Goal: Information Seeking & Learning: Check status

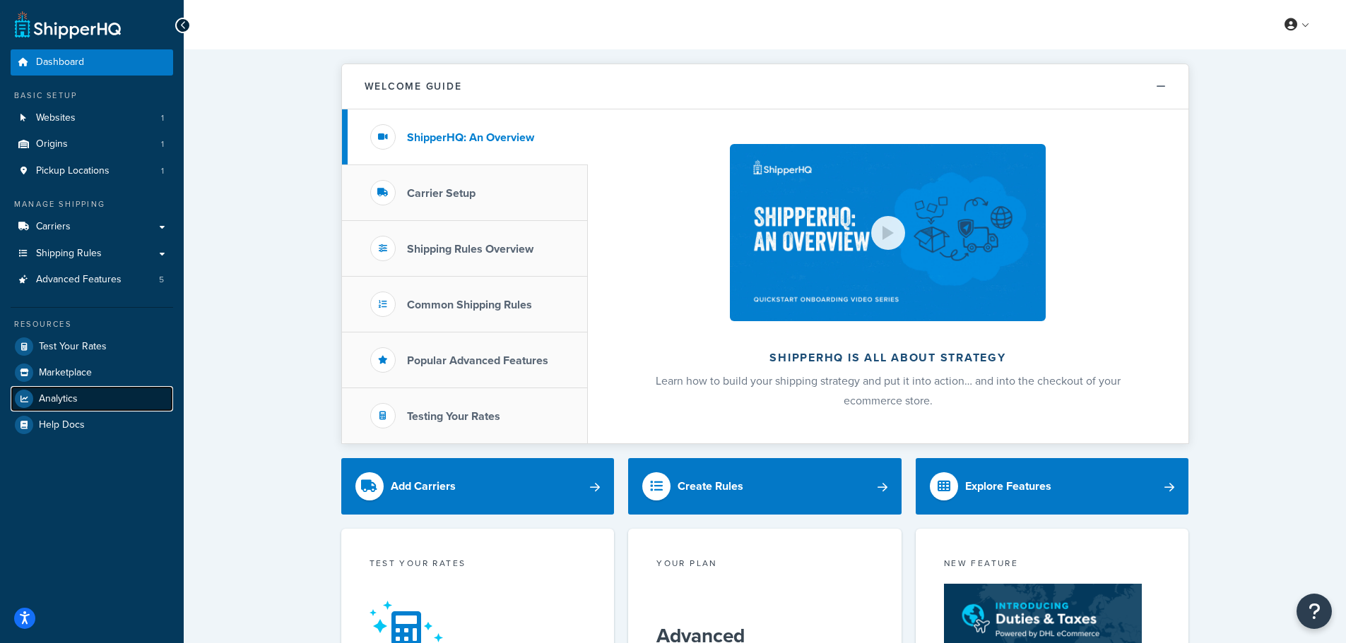
click at [88, 396] on link "Analytics" at bounding box center [92, 398] width 162 height 25
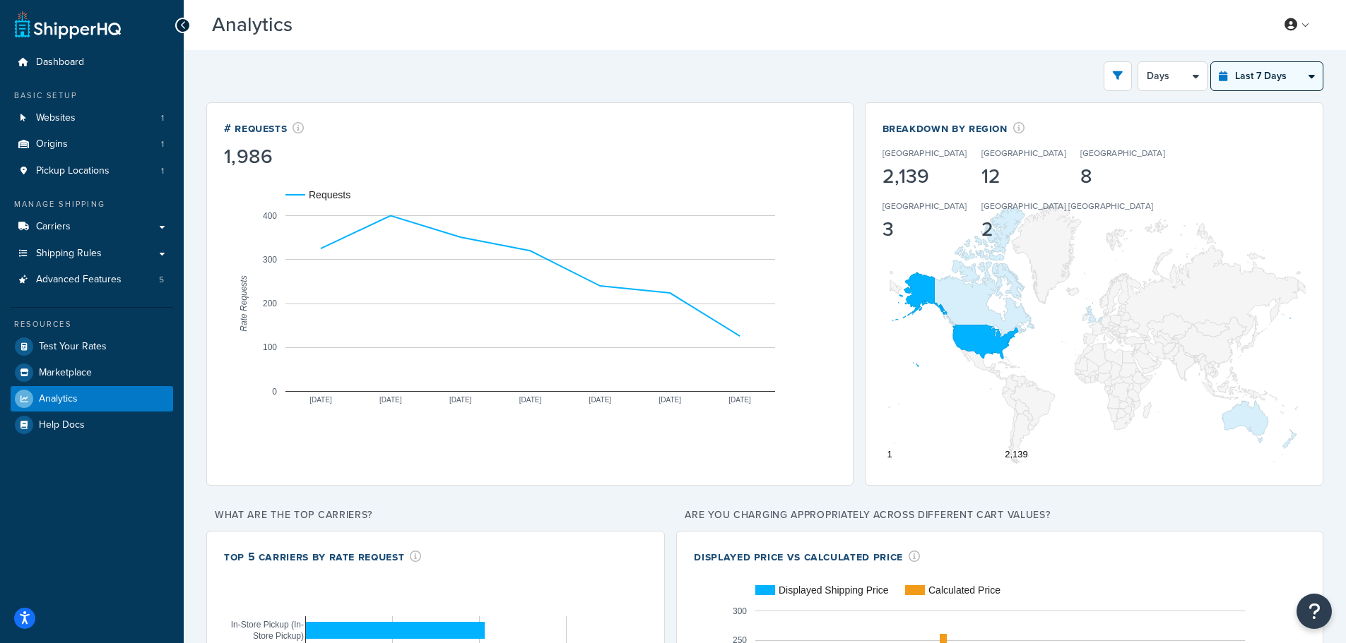
click at [1264, 78] on select "Last 24 Hours Last 7 Days Last 30 Days Last 3 Months Last 6 Months Last 12 Mont…" at bounding box center [1267, 76] width 112 height 28
click at [1195, 77] on select "Days 12 Hours 6 Hours" at bounding box center [1172, 76] width 69 height 28
click at [1113, 71] on icon "open filter drawer" at bounding box center [1117, 76] width 10 height 10
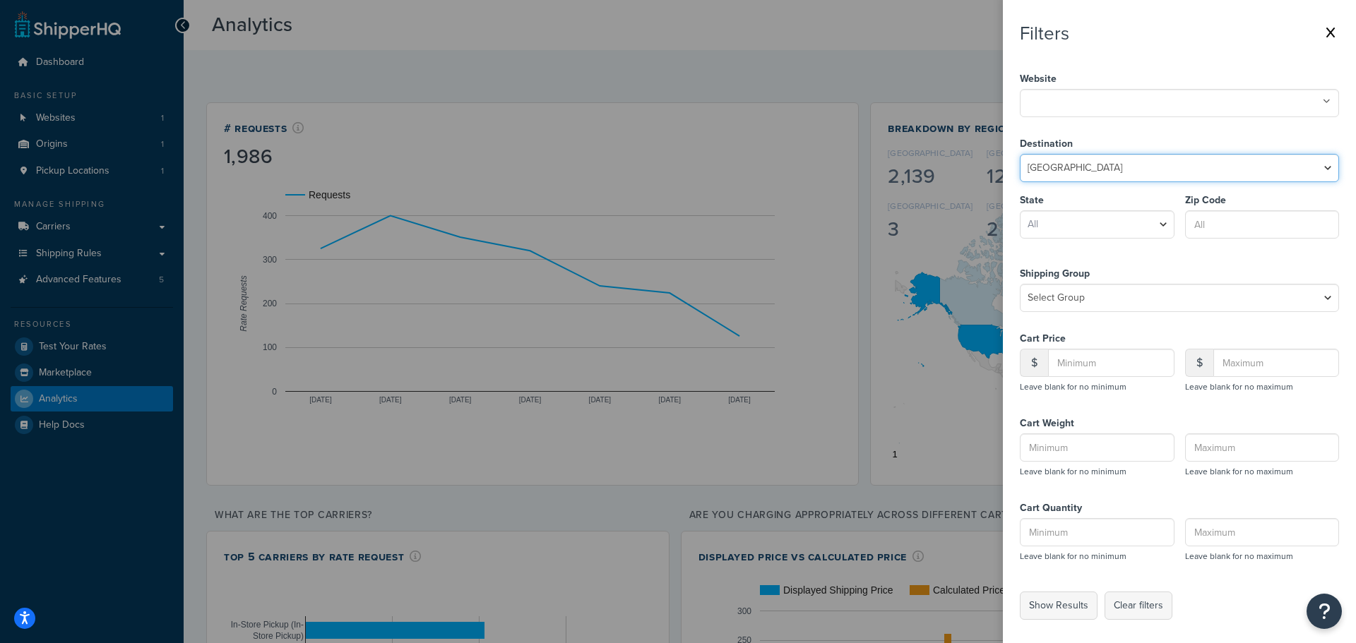
click at [1116, 164] on select "United States United Kingdom Afghanistan Åland Islands Albania Algeria American…" at bounding box center [1179, 168] width 319 height 28
click at [930, 68] on label at bounding box center [678, 321] width 1356 height 643
click at [0, 0] on input "checkbox" at bounding box center [0, 0] width 0 height 0
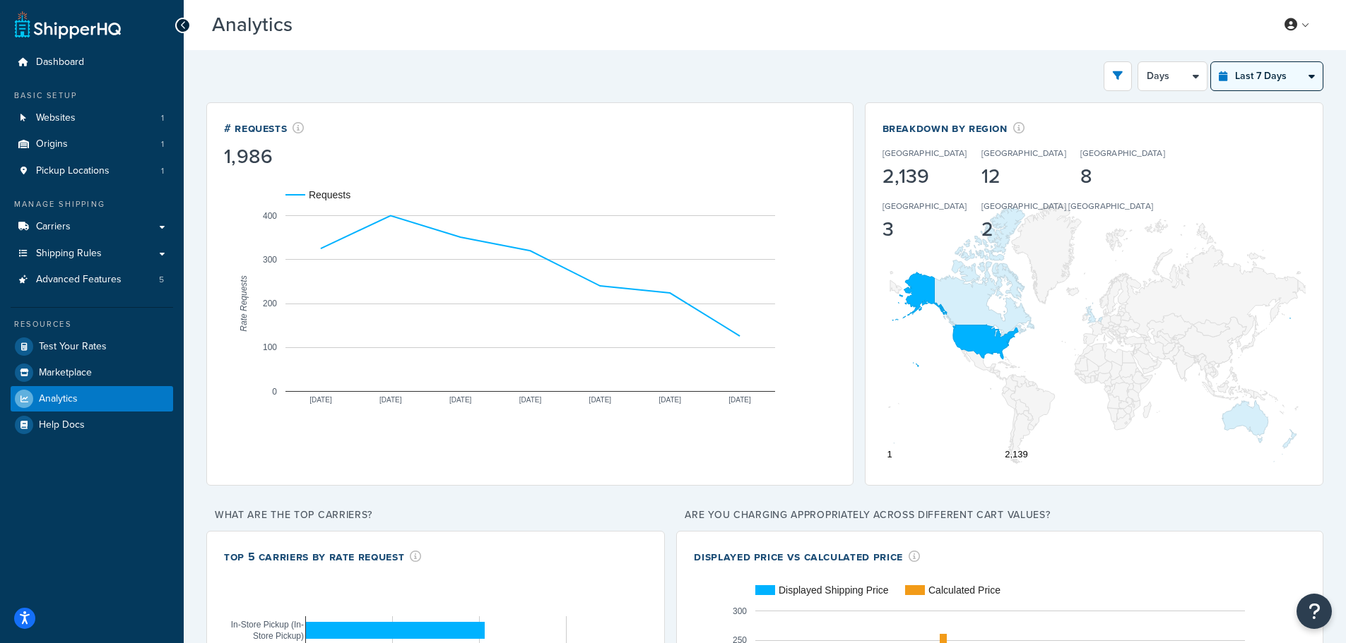
click at [1260, 83] on select "Last 24 Hours Last 7 Days Last 30 Days Last 3 Months Last 6 Months Last 12 Mont…" at bounding box center [1267, 76] width 112 height 28
select select "last_30_days"
click at [1211, 62] on select "Last 24 Hours Last 7 Days Last 30 Days Last 3 Months Last 6 Months Last 12 Mont…" at bounding box center [1267, 76] width 112 height 28
select select "5d"
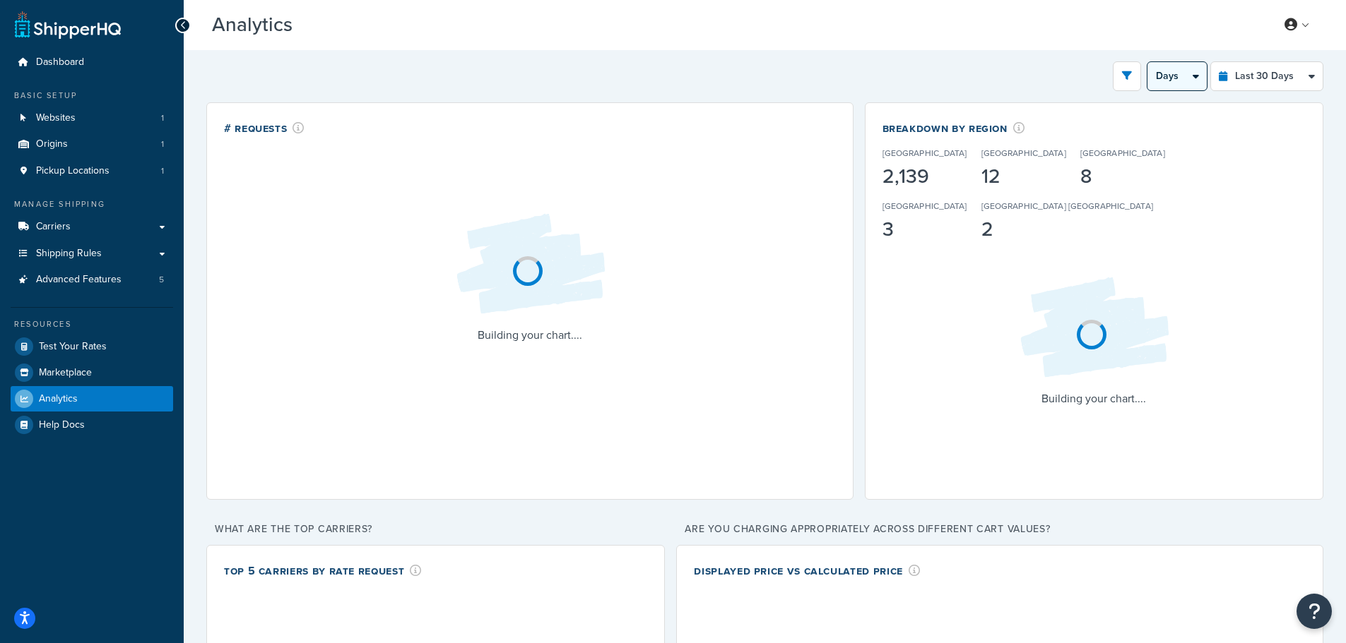
click at [1189, 79] on select "Days Weeks" at bounding box center [1176, 76] width 59 height 28
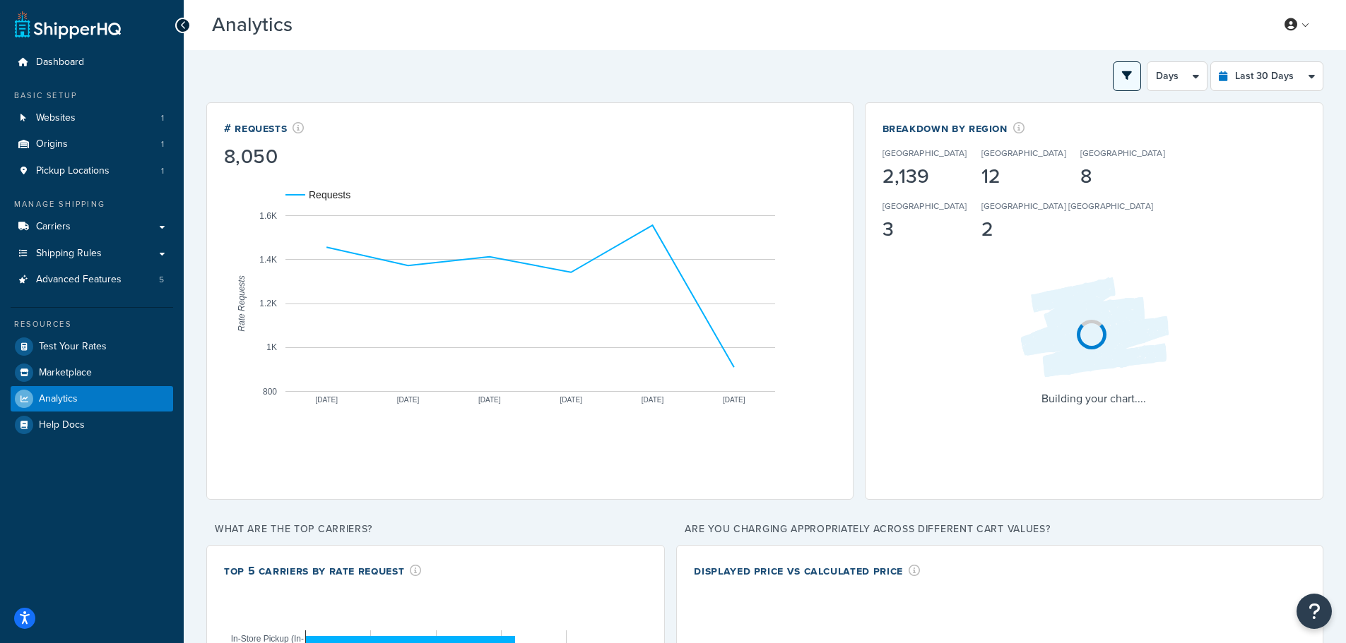
click at [1124, 78] on icon "open filter drawer" at bounding box center [1127, 76] width 10 height 10
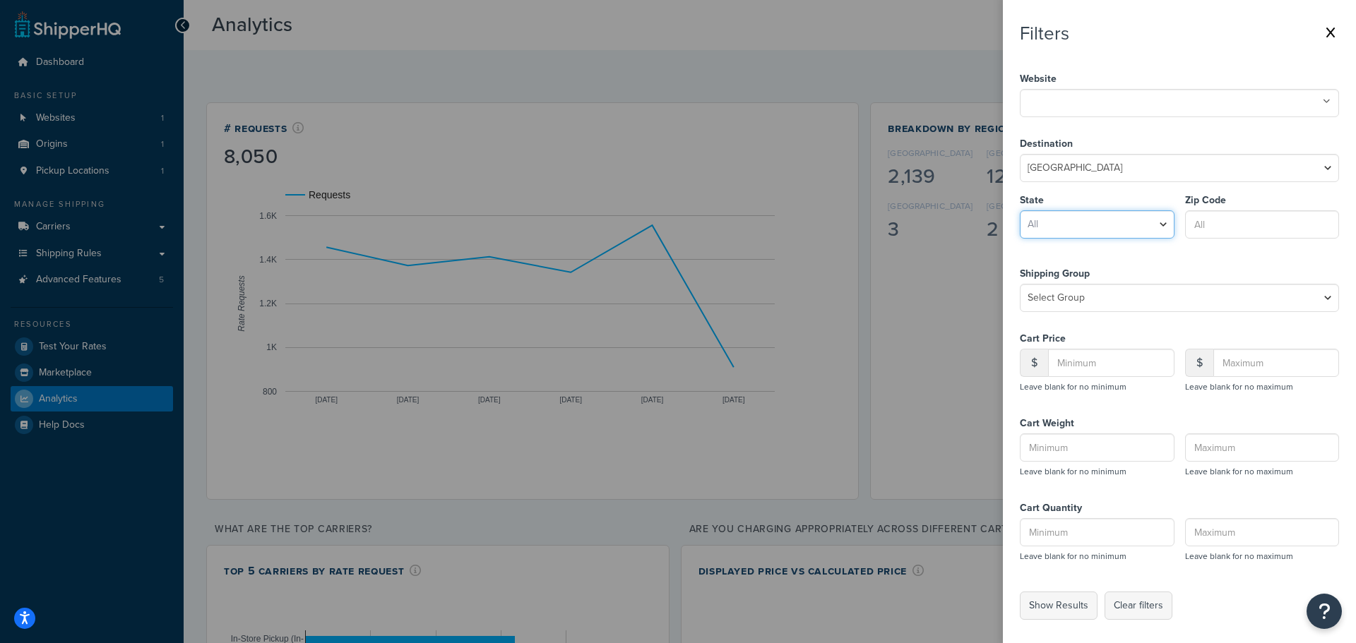
click at [1086, 227] on select "All Alabama Alaska American Samoa Arizona Arkansas Armed Forces Americas Armed …" at bounding box center [1097, 224] width 155 height 28
click at [1079, 298] on select "Select Group 16' Awning Rail 96" Local Pickup Discount Alaska Freight All Produ…" at bounding box center [1179, 298] width 319 height 28
click at [1108, 179] on select "United States United Kingdom Afghanistan Åland Islands Albania Algeria American…" at bounding box center [1179, 168] width 319 height 28
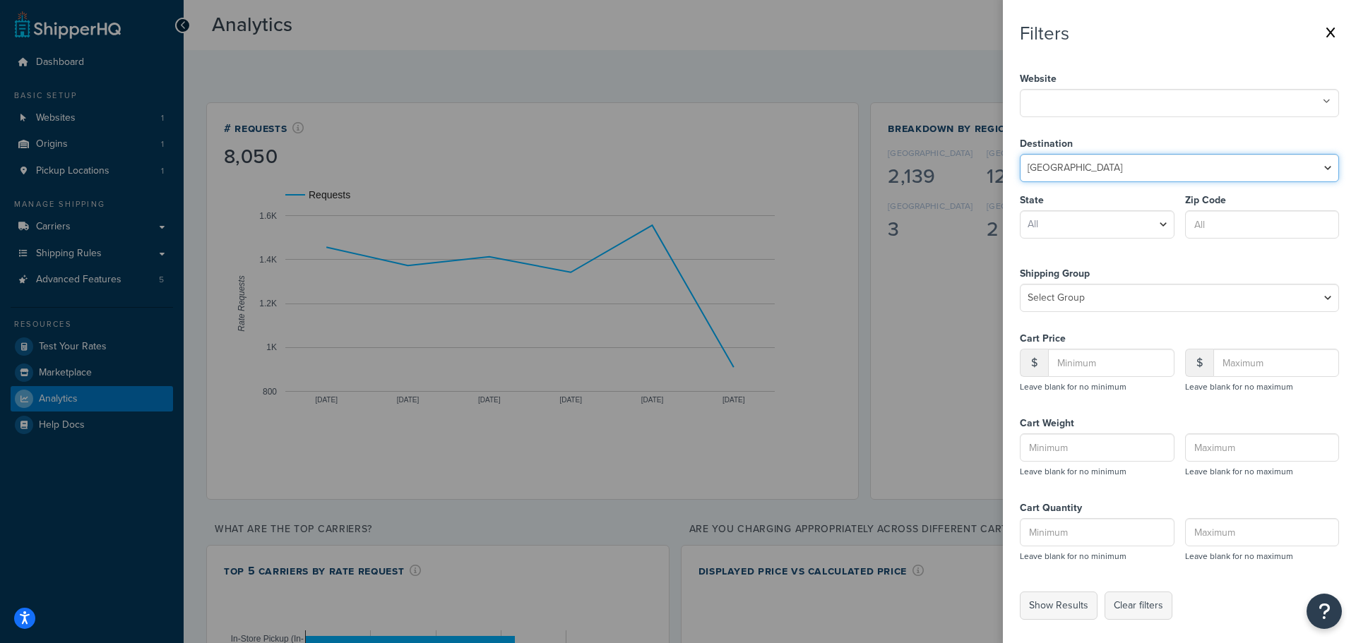
click at [1108, 179] on select "United States United Kingdom Afghanistan Åland Islands Albania Algeria American…" at bounding box center [1179, 168] width 319 height 28
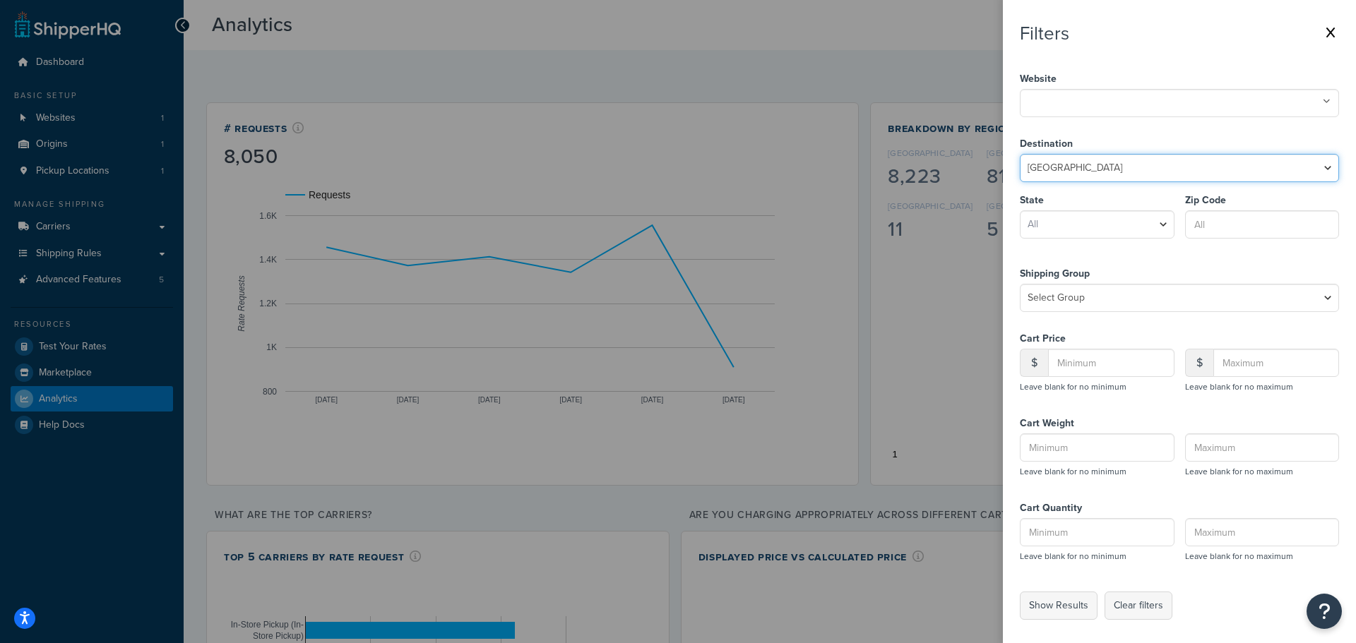
click at [1108, 179] on select "United States United Kingdom Afghanistan Åland Islands Albania Algeria American…" at bounding box center [1179, 168] width 319 height 28
click at [1076, 155] on select "United States United Kingdom Afghanistan Åland Islands Albania Algeria American…" at bounding box center [1179, 168] width 319 height 28
click at [1076, 113] on ul at bounding box center [1179, 103] width 319 height 28
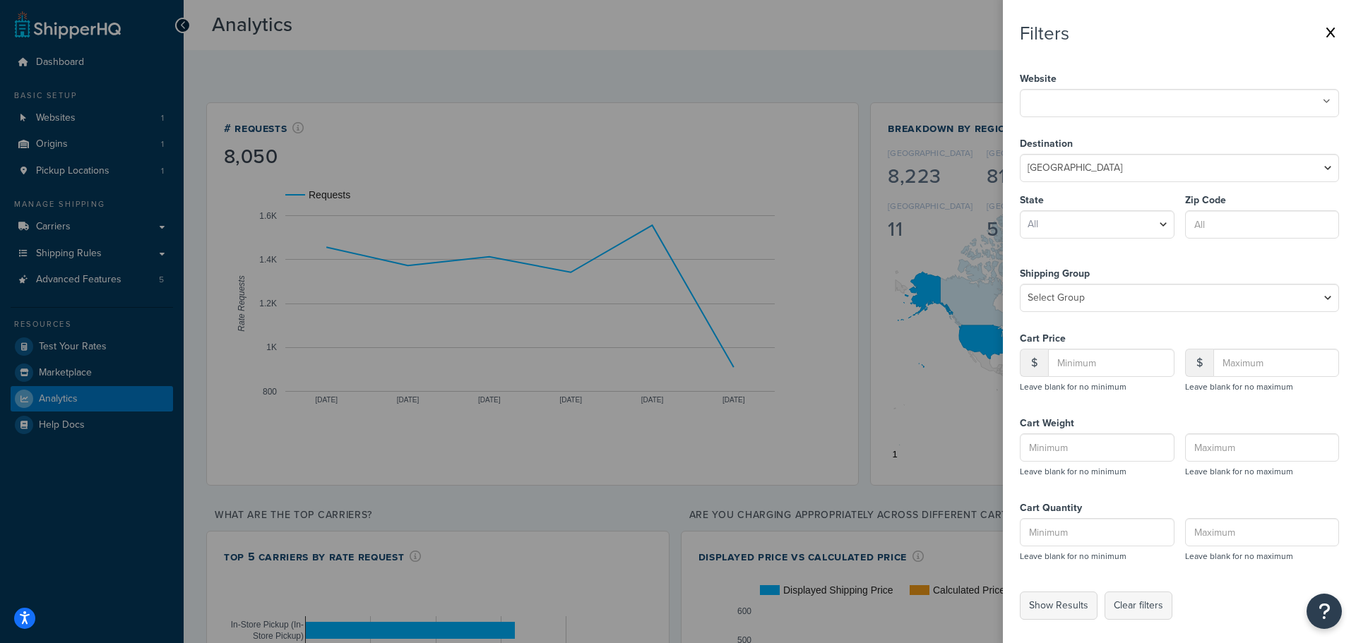
click at [878, 49] on label at bounding box center [678, 321] width 1356 height 643
click at [0, 0] on input "checkbox" at bounding box center [0, 0] width 0 height 0
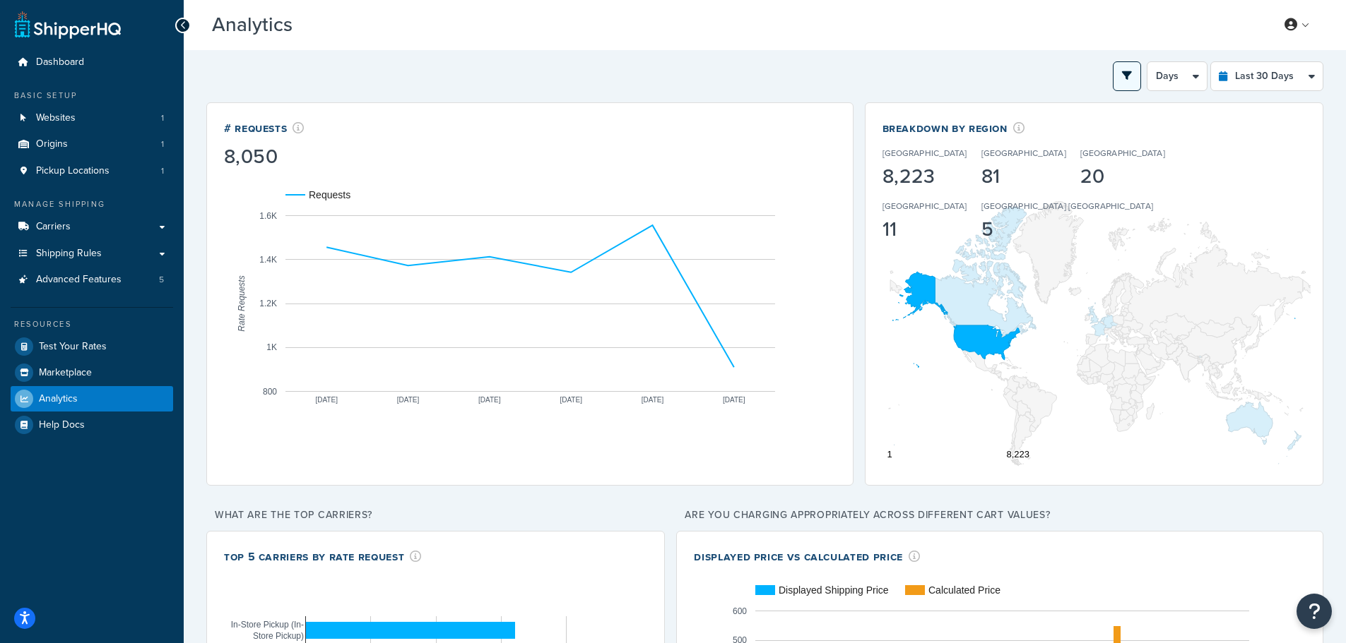
click at [1124, 73] on icon "open filter drawer" at bounding box center [1127, 76] width 10 height 10
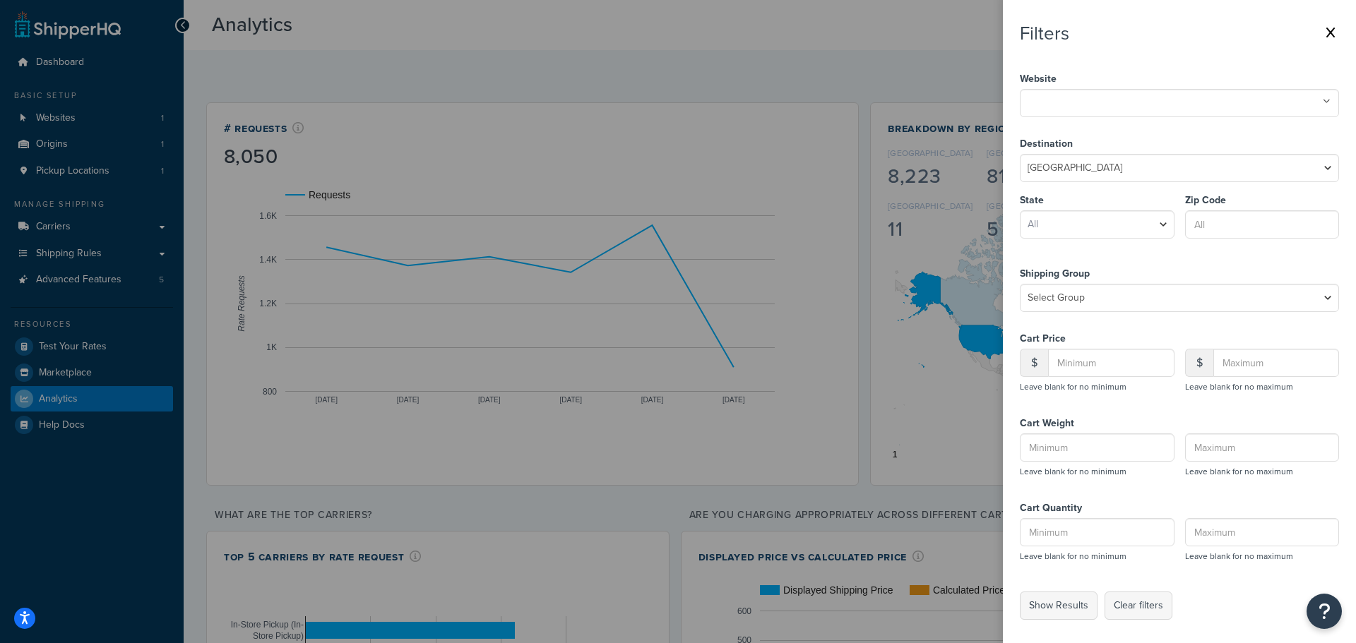
click at [960, 43] on label at bounding box center [678, 321] width 1356 height 643
click at [0, 0] on input "checkbox" at bounding box center [0, 0] width 0 height 0
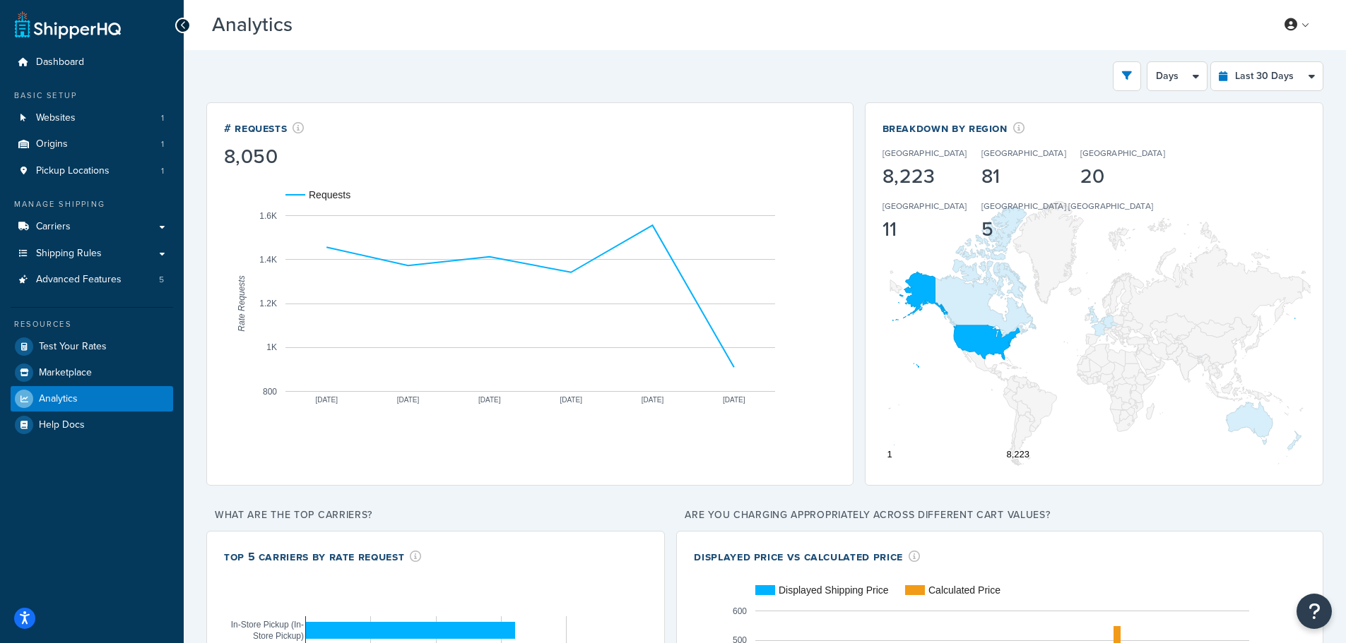
click at [1009, 45] on div "Analytics Beta My Profile Billing Global Settings Contact Us Logout" at bounding box center [765, 25] width 1162 height 50
click at [1192, 83] on select "Days Weeks" at bounding box center [1176, 76] width 59 height 28
click at [1139, 71] on button "open filter drawer" at bounding box center [1126, 76] width 28 height 30
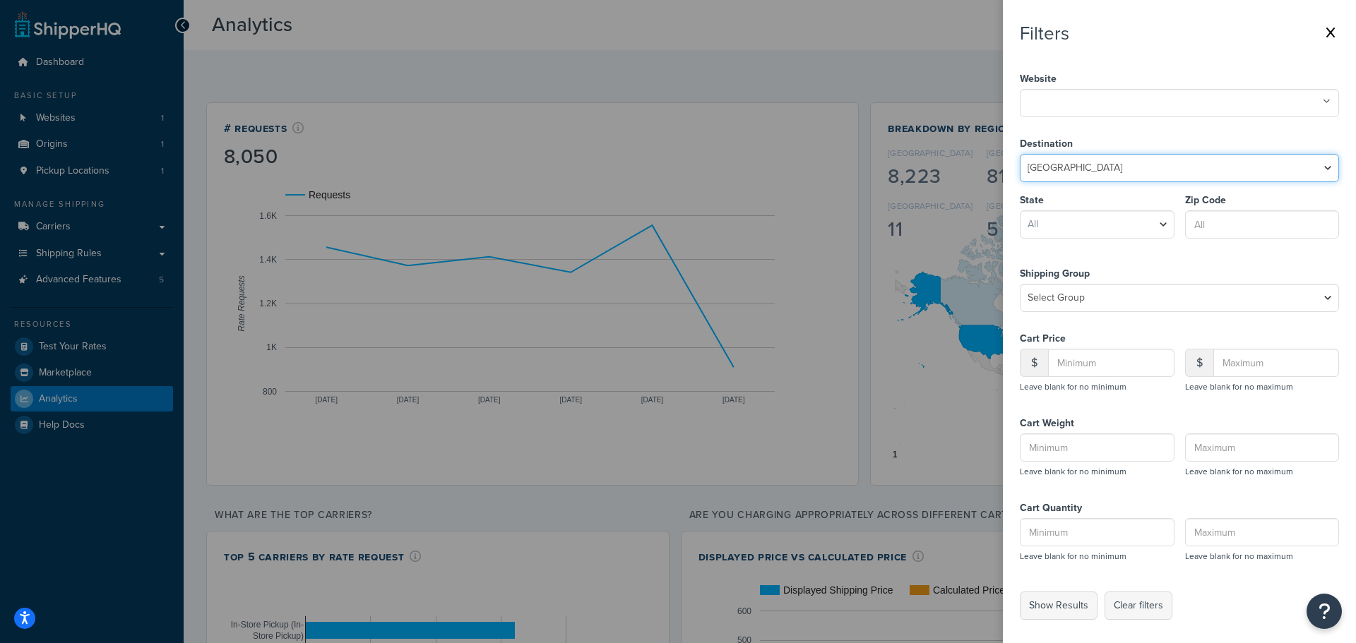
click at [1090, 172] on select "United States United Kingdom Afghanistan Åland Islands Albania Algeria American…" at bounding box center [1179, 168] width 319 height 28
click at [870, 27] on label at bounding box center [678, 321] width 1356 height 643
click at [0, 0] on input "checkbox" at bounding box center [0, 0] width 0 height 0
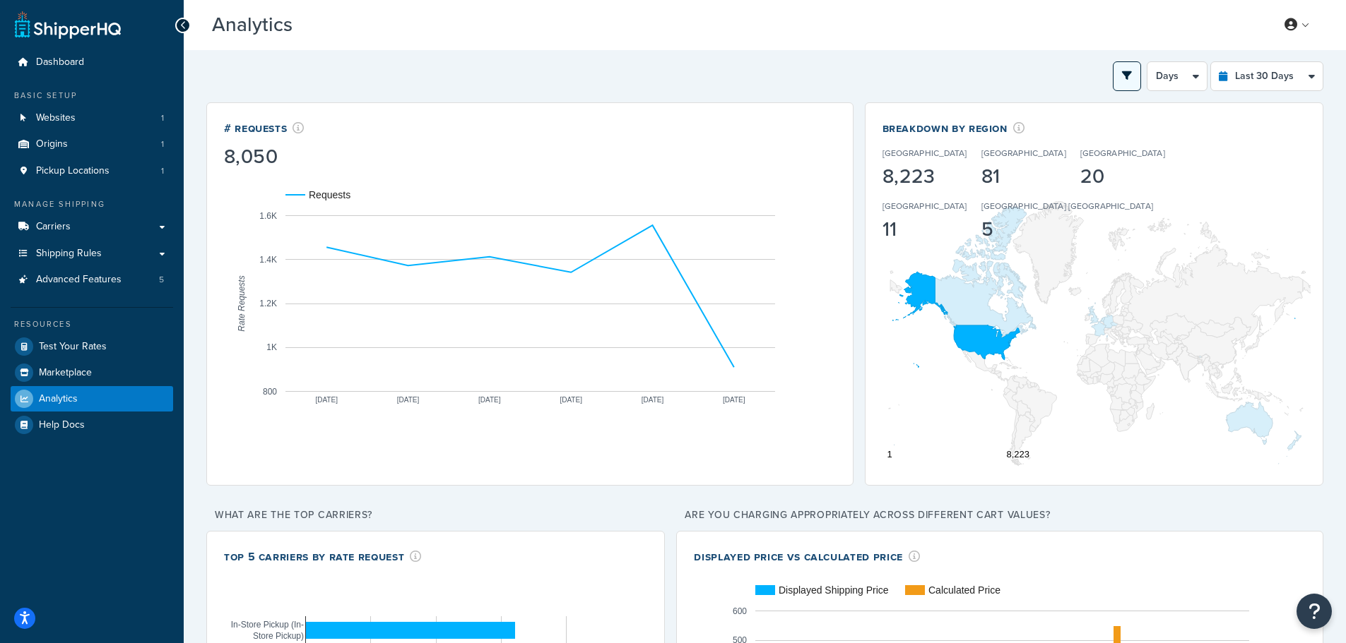
click at [1123, 78] on icon "open filter drawer" at bounding box center [1127, 76] width 10 height 10
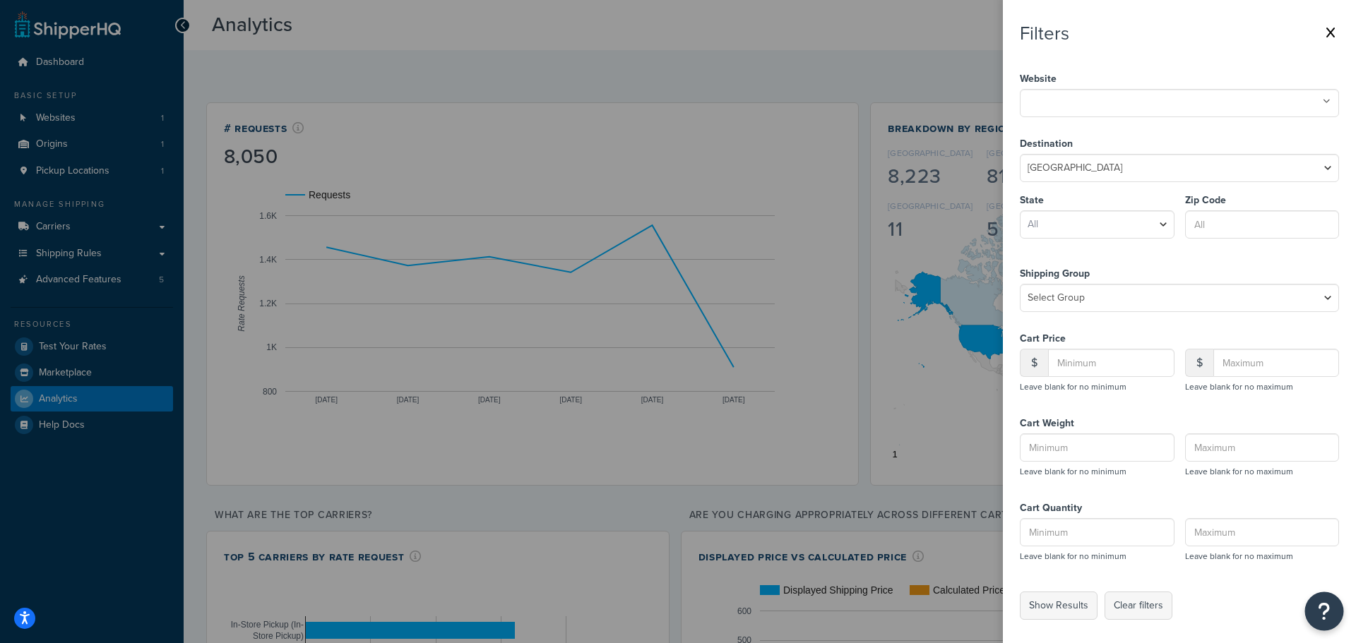
click at [1319, 611] on icon "Open Resource Center" at bounding box center [1324, 612] width 13 height 20
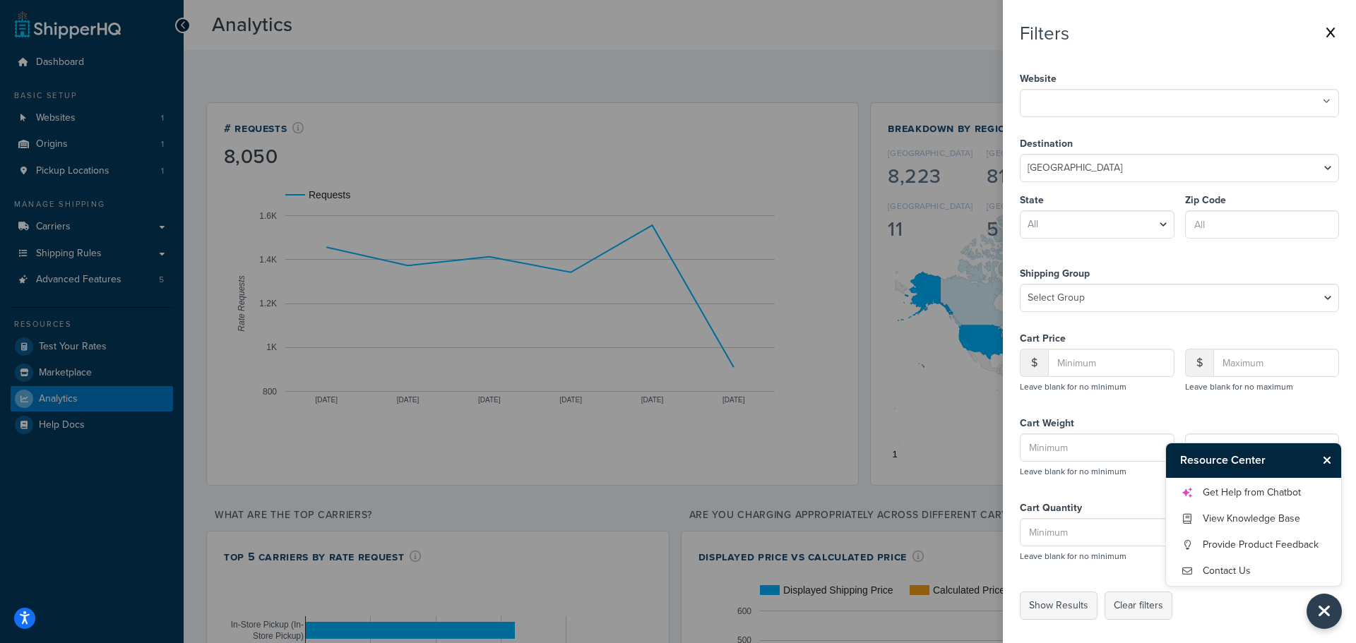
click at [975, 65] on label at bounding box center [678, 321] width 1356 height 643
click at [0, 0] on input "checkbox" at bounding box center [0, 0] width 0 height 0
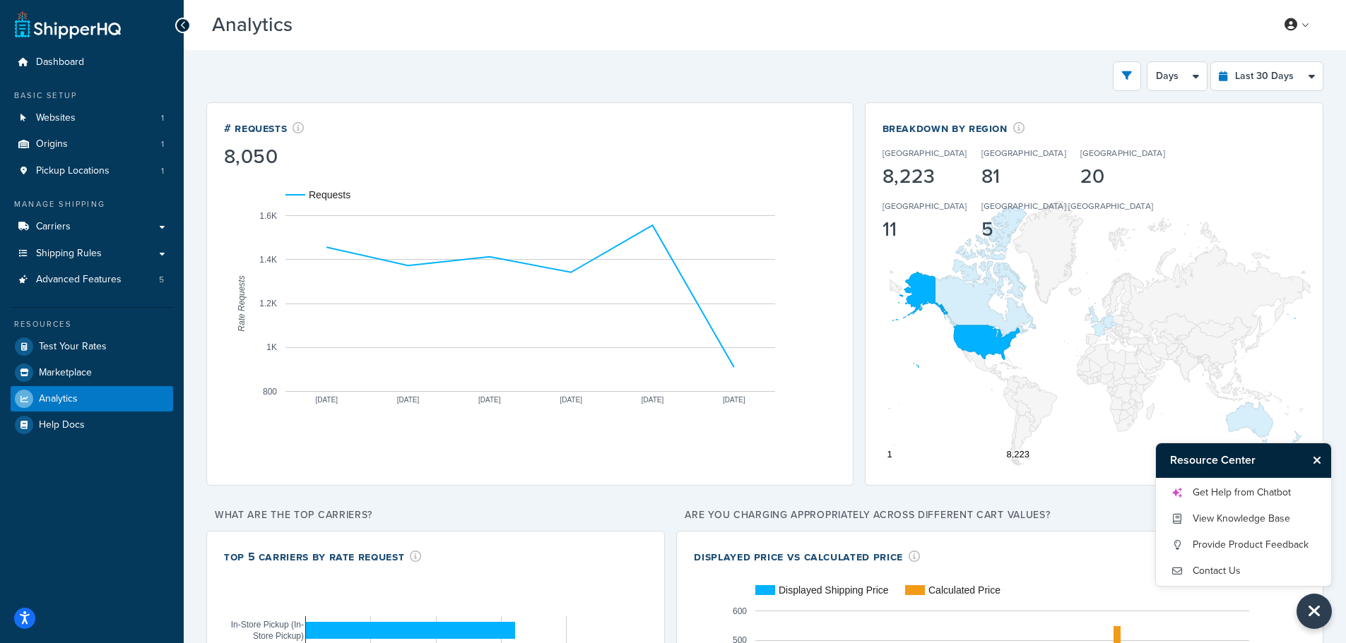
click at [839, 85] on div "Filters Website Panther RV Products Destination United States United Kingdom Af…" at bounding box center [764, 76] width 1117 height 30
click at [1273, 66] on select "Last 24 Hours Last 7 Days Last 30 Days Last 3 Months Last 6 Months Last 12 Mont…" at bounding box center [1267, 76] width 112 height 28
select select "last_6_months"
click at [1211, 62] on select "Last 24 Hours Last 7 Days Last 30 Days Last 3 Months Last 6 Months Last 12 Mont…" at bounding box center [1267, 76] width 112 height 28
select select "1w"
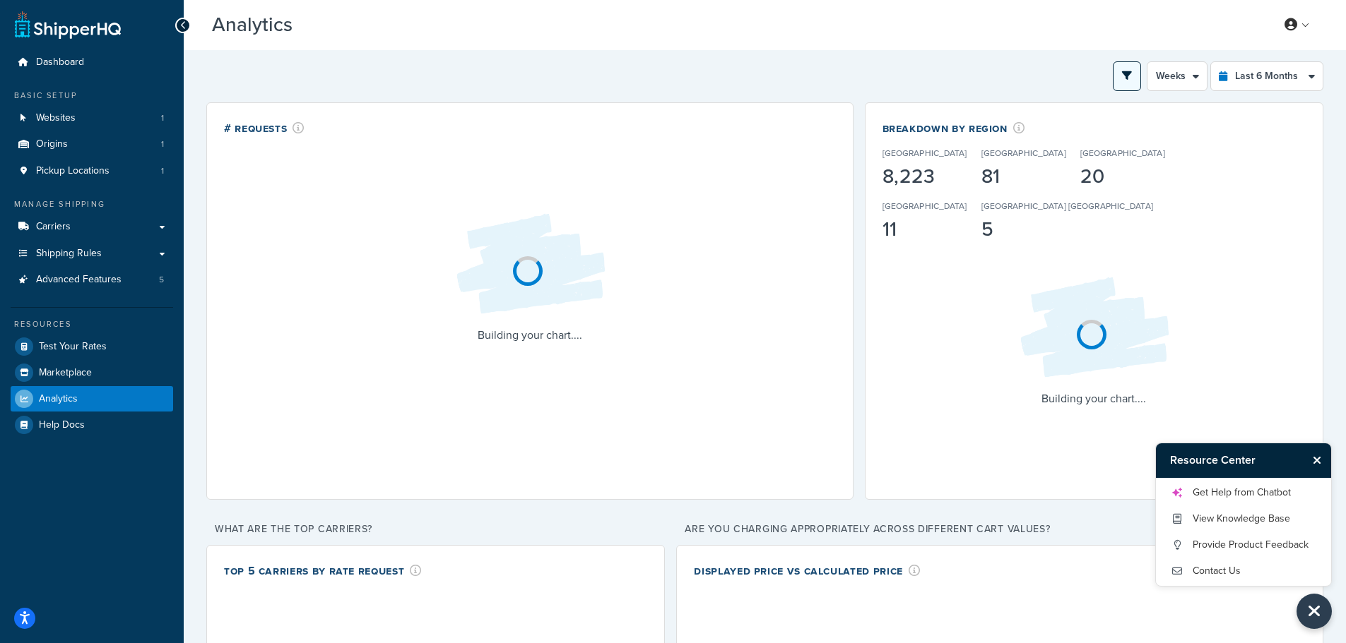
click at [1129, 69] on button "open filter drawer" at bounding box center [1126, 76] width 28 height 30
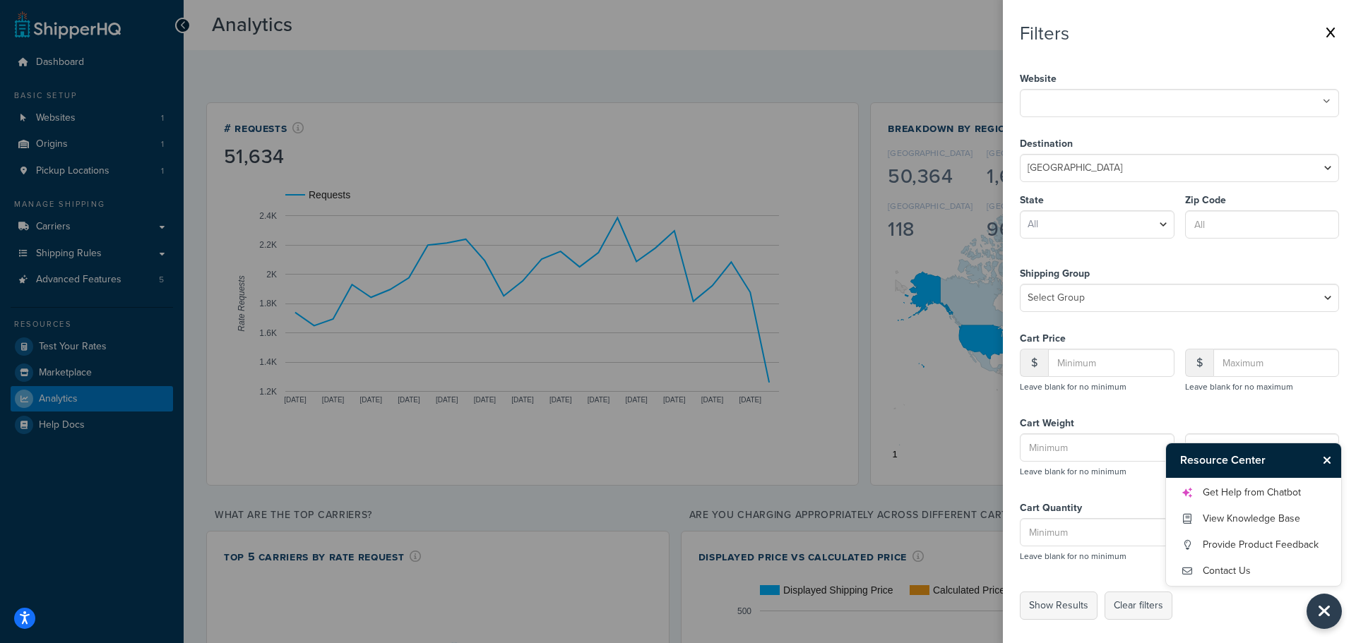
click at [882, 35] on label at bounding box center [678, 321] width 1356 height 643
click at [0, 0] on input "checkbox" at bounding box center [0, 0] width 0 height 0
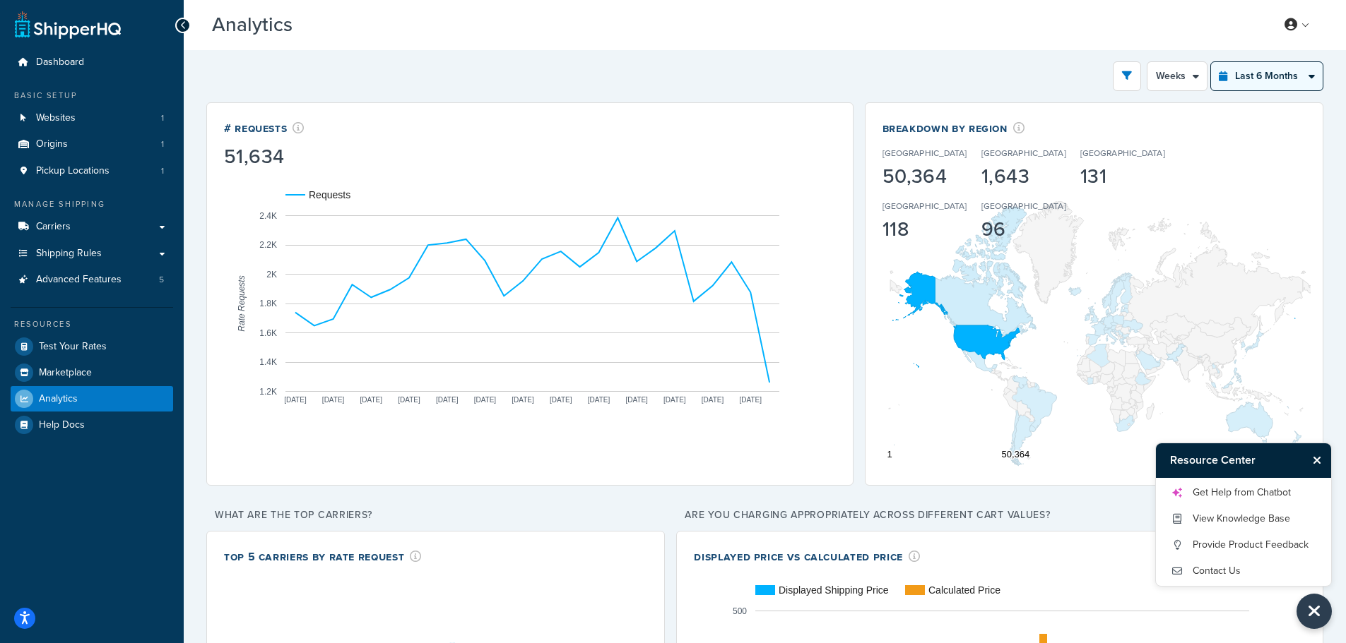
click at [1271, 75] on select "Last 24 Hours Last 7 Days Last 30 Days Last 3 Months Last 6 Months Last 12 Mont…" at bounding box center [1267, 76] width 112 height 28
select select "last_year"
click at [1211, 62] on select "Last 24 Hours Last 7 Days Last 30 Days Last 3 Months Last 6 Months Last 12 Mont…" at bounding box center [1267, 76] width 112 height 28
select select "1M"
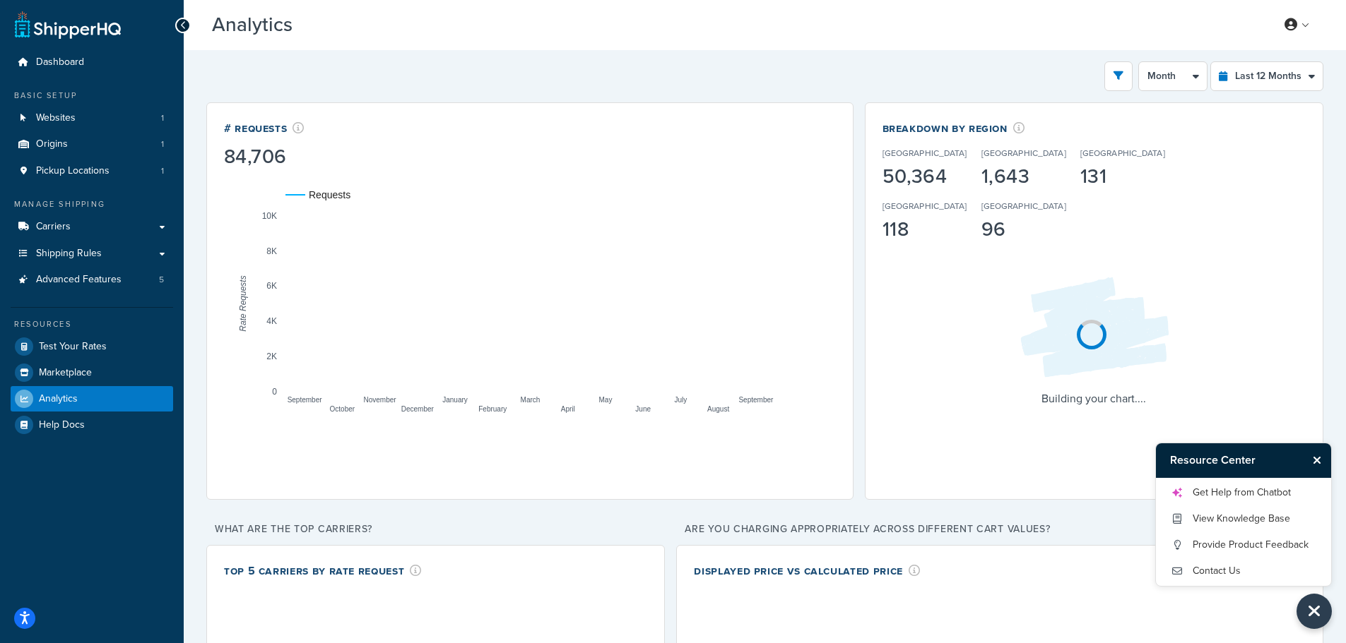
click at [832, 76] on div "Filters Website Panther RV Products Destination United States United Kingdom Af…" at bounding box center [764, 76] width 1117 height 30
